Goal: Task Accomplishment & Management: Use online tool/utility

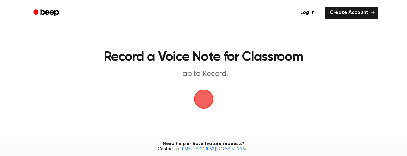
click at [313, 76] on p "Tap to Record." at bounding box center [203, 74] width 243 height 10
drag, startPoint x: 313, startPoint y: 76, endPoint x: 210, endPoint y: 109, distance: 108.6
click at [210, 108] on span "button" at bounding box center [204, 99] width 18 height 18
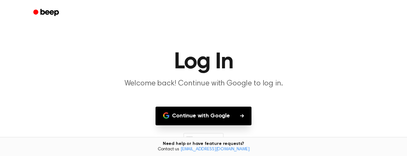
click at [235, 118] on button "Continue with Google" at bounding box center [204, 116] width 96 height 19
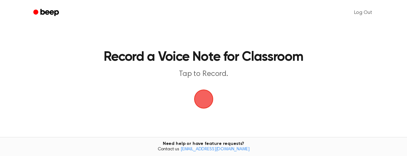
click at [205, 102] on span "button" at bounding box center [204, 99] width 18 height 18
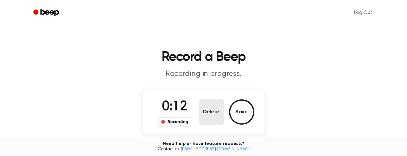
click at [212, 113] on button "Delete" at bounding box center [211, 112] width 25 height 25
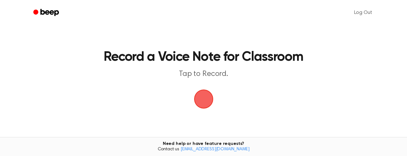
click at [204, 104] on span "button" at bounding box center [204, 99] width 18 height 18
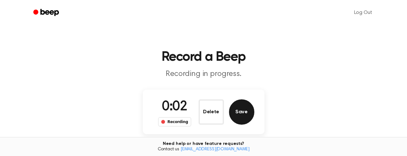
click at [240, 112] on button "Save" at bounding box center [241, 112] width 25 height 25
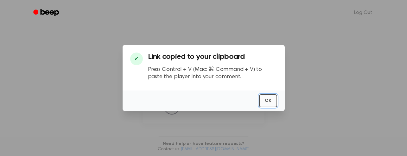
click at [270, 101] on button "OK" at bounding box center [268, 100] width 18 height 13
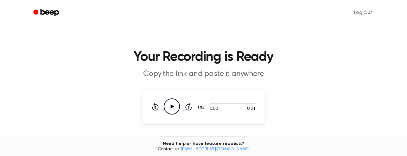
click at [172, 106] on icon at bounding box center [171, 107] width 3 height 4
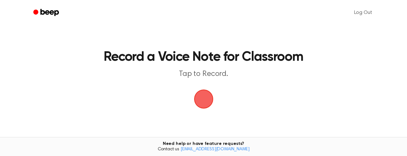
click at [201, 99] on span "button" at bounding box center [204, 99] width 18 height 18
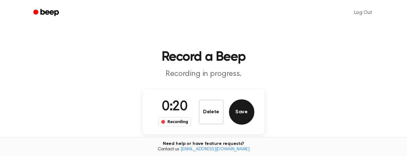
click at [241, 115] on button "Save" at bounding box center [241, 112] width 25 height 25
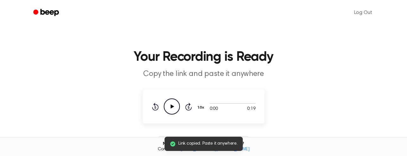
click at [171, 106] on icon at bounding box center [171, 107] width 3 height 4
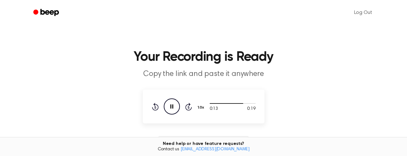
click at [176, 108] on icon "Pause Audio" at bounding box center [172, 107] width 16 height 16
click at [173, 109] on icon "Play Audio" at bounding box center [172, 107] width 16 height 16
click at [172, 106] on icon at bounding box center [171, 107] width 3 height 4
click at [363, 11] on link "Log Out" at bounding box center [363, 12] width 31 height 15
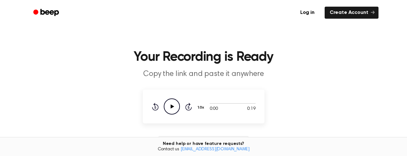
click at [172, 108] on icon at bounding box center [171, 107] width 3 height 4
